Goal: Information Seeking & Learning: Understand process/instructions

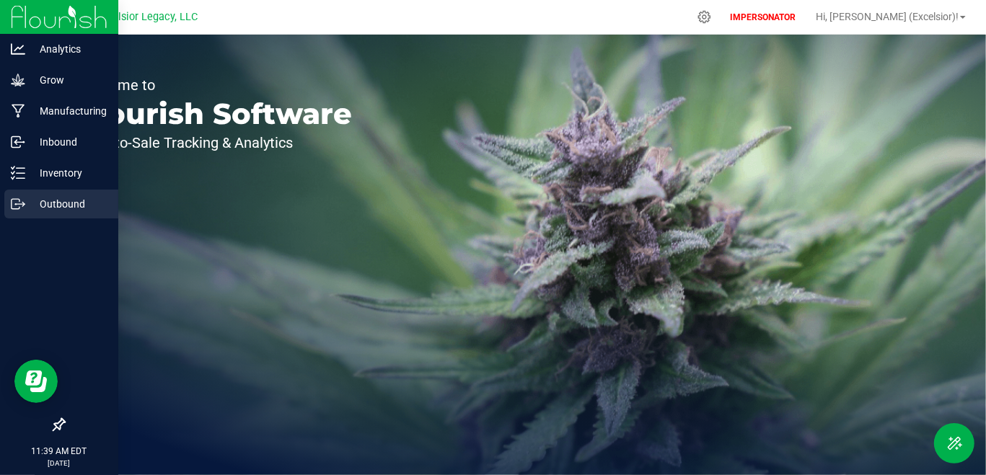
click at [43, 194] on div "Outbound" at bounding box center [61, 204] width 114 height 29
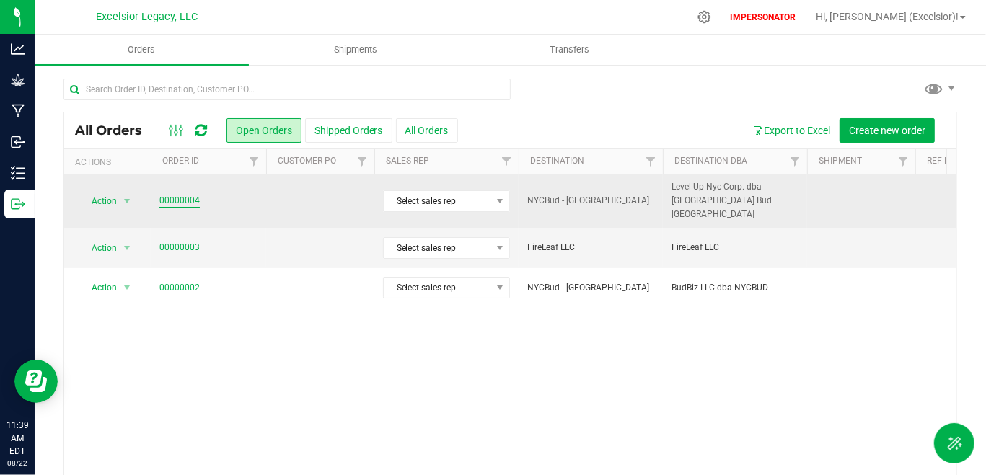
click at [189, 198] on link "00000004" at bounding box center [179, 201] width 40 height 14
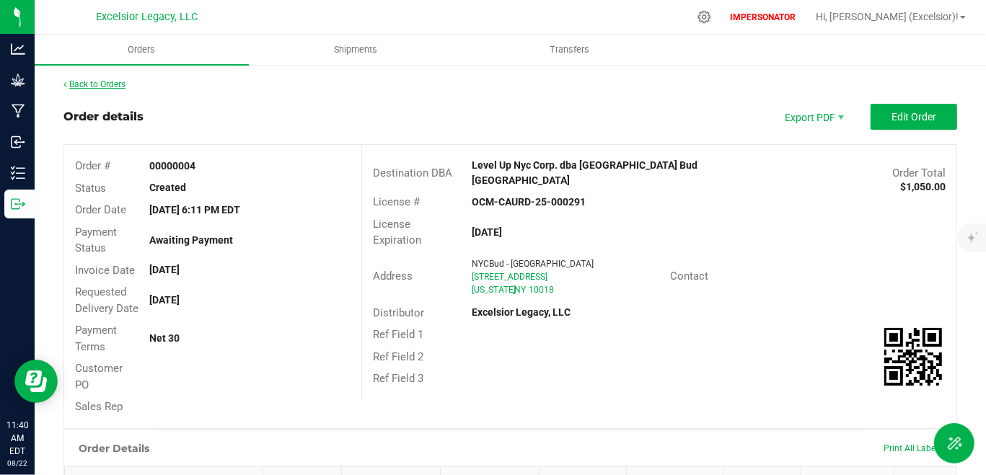
click at [110, 82] on link "Back to Orders" at bounding box center [94, 84] width 62 height 10
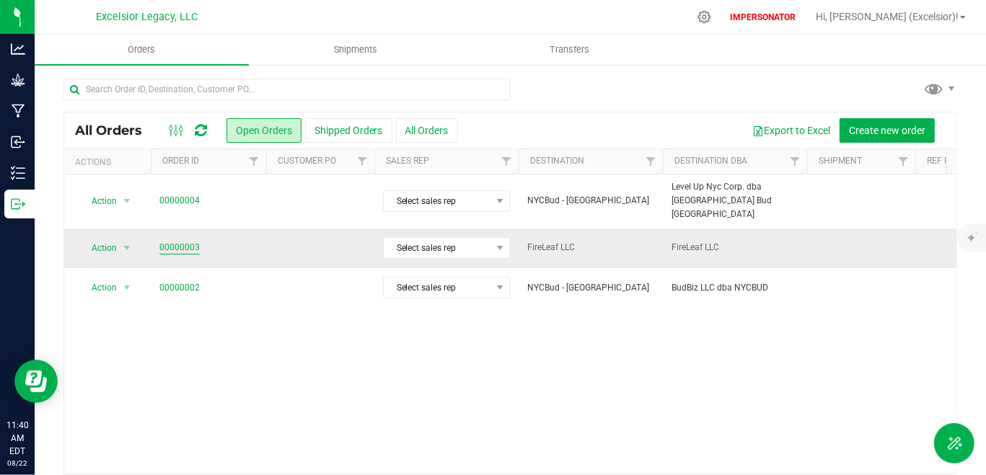
click at [176, 241] on link "00000003" at bounding box center [179, 248] width 40 height 14
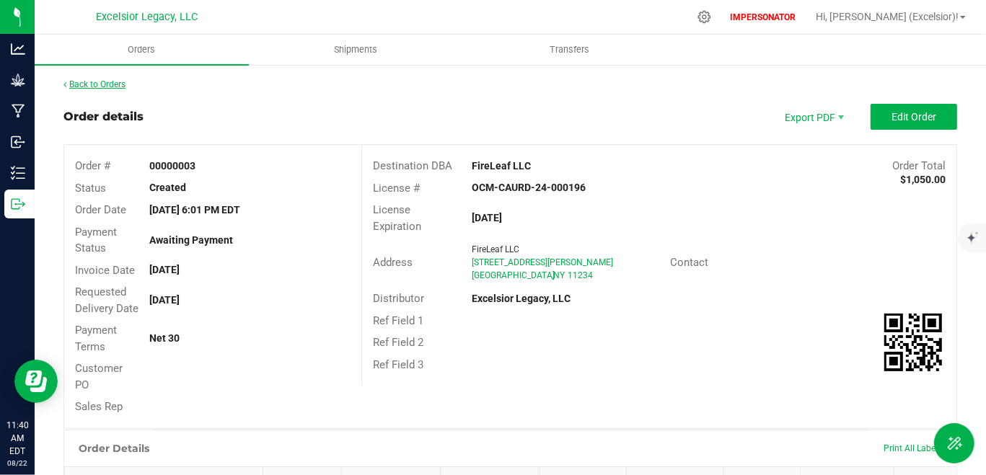
click at [103, 86] on link "Back to Orders" at bounding box center [94, 84] width 62 height 10
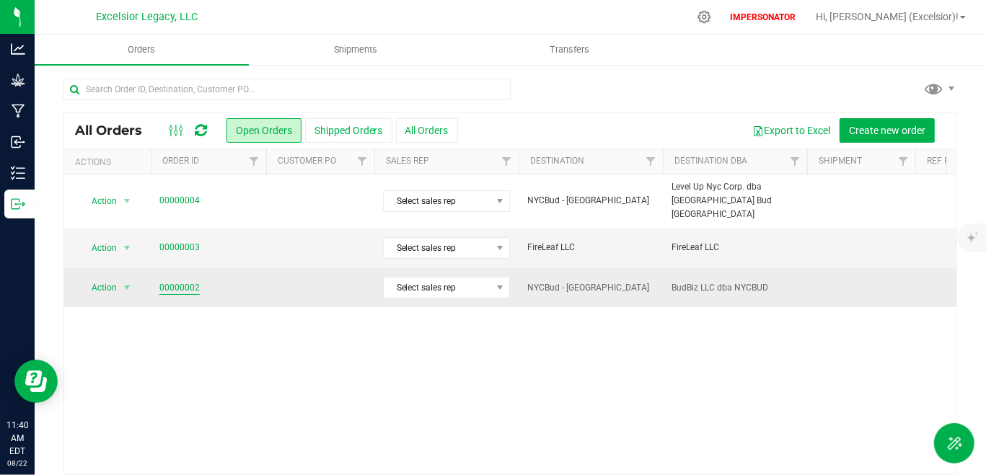
click at [176, 281] on link "00000002" at bounding box center [179, 288] width 40 height 14
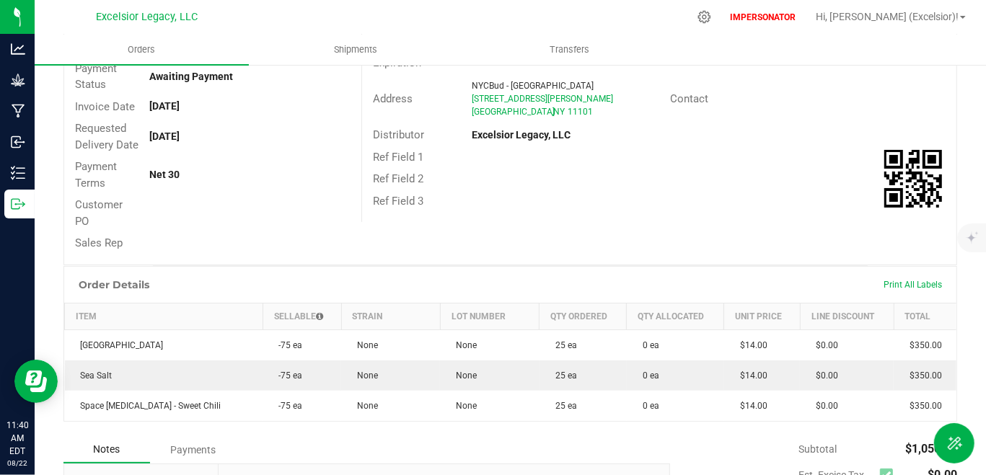
scroll to position [23, 0]
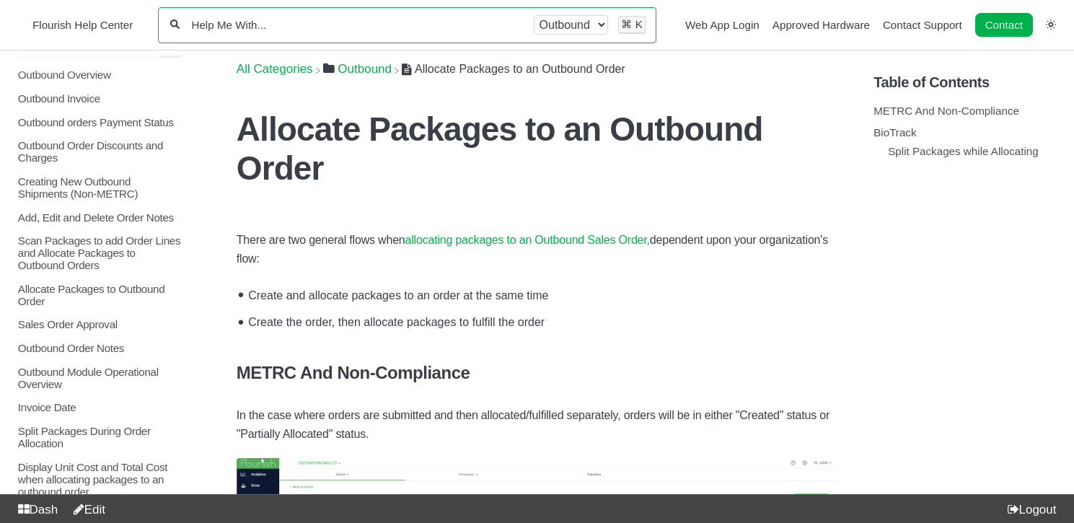
scroll to position [241, 0]
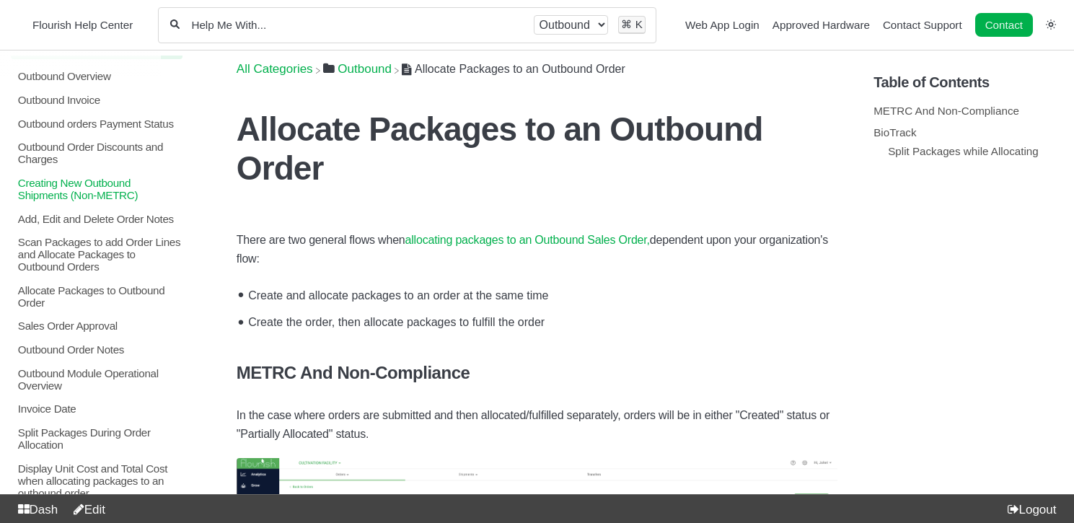
click at [70, 201] on p "Creating New Outbound Shipments (Non-METRC)" at bounding box center [100, 189] width 166 height 25
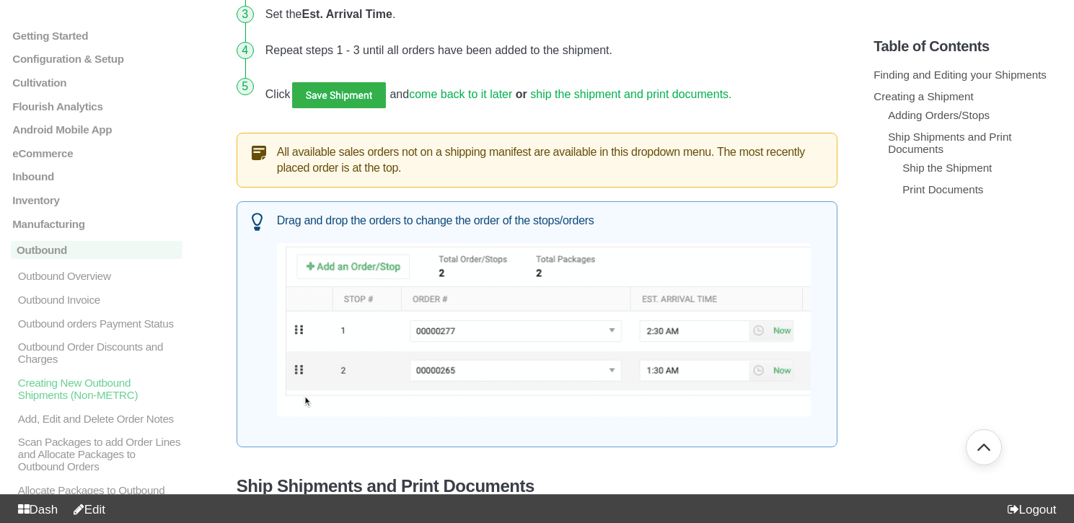
scroll to position [1084, 0]
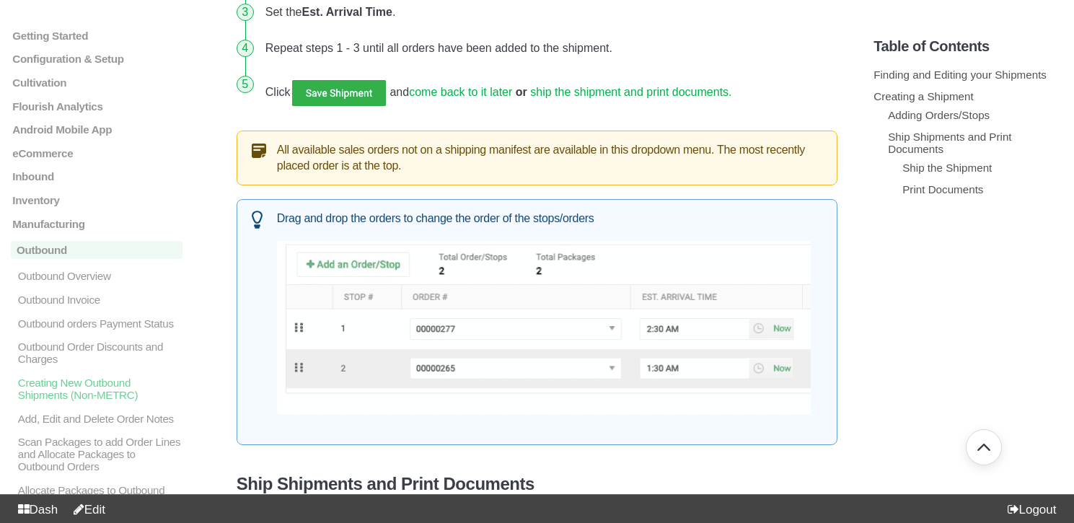
click at [668, 87] on link "ship the shipment and print documents." at bounding box center [630, 92] width 201 height 12
click at [634, 96] on link "ship the shipment and print documents." at bounding box center [630, 92] width 201 height 12
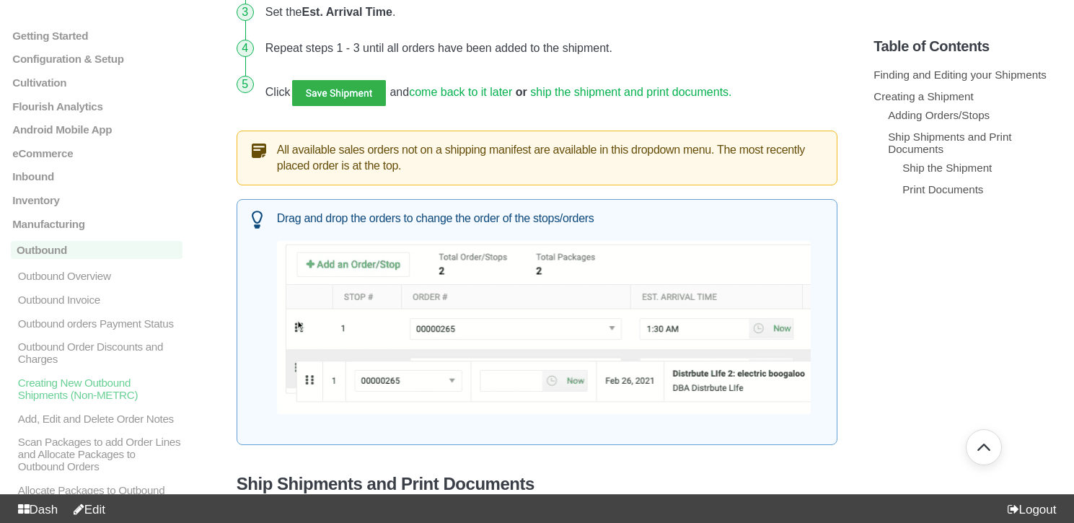
click at [602, 92] on link "ship the shipment and print documents." at bounding box center [630, 92] width 201 height 12
click at [710, 90] on link "ship the shipment and print documents." at bounding box center [630, 92] width 201 height 12
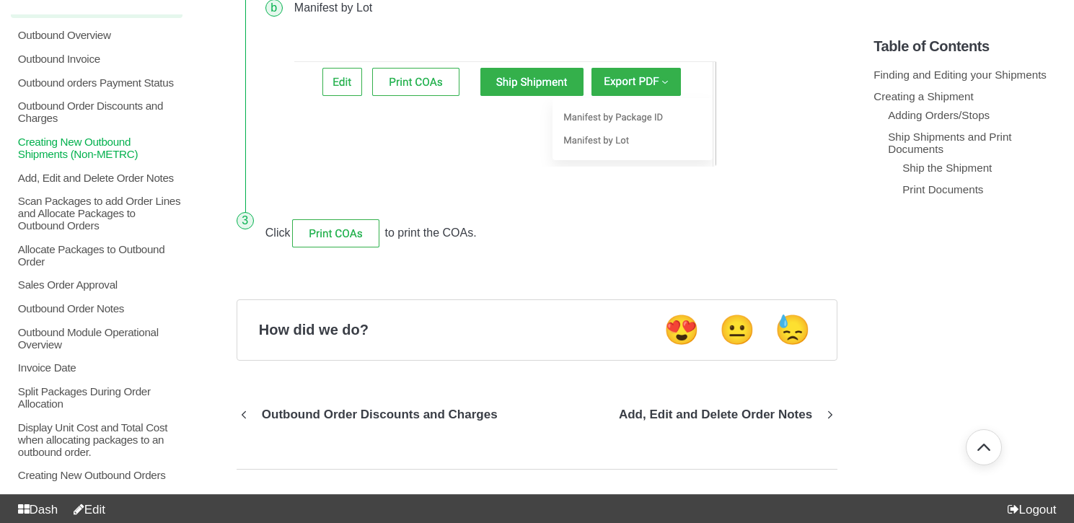
scroll to position [241, 0]
